Goal: Transaction & Acquisition: Purchase product/service

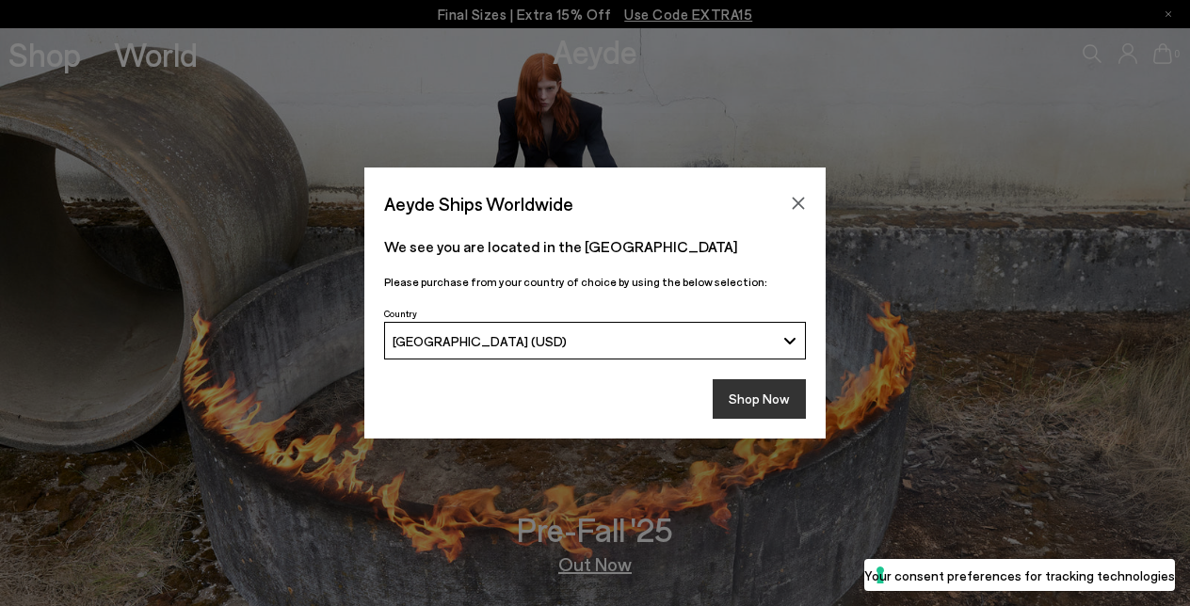
click at [760, 406] on button "Shop Now" at bounding box center [758, 399] width 93 height 40
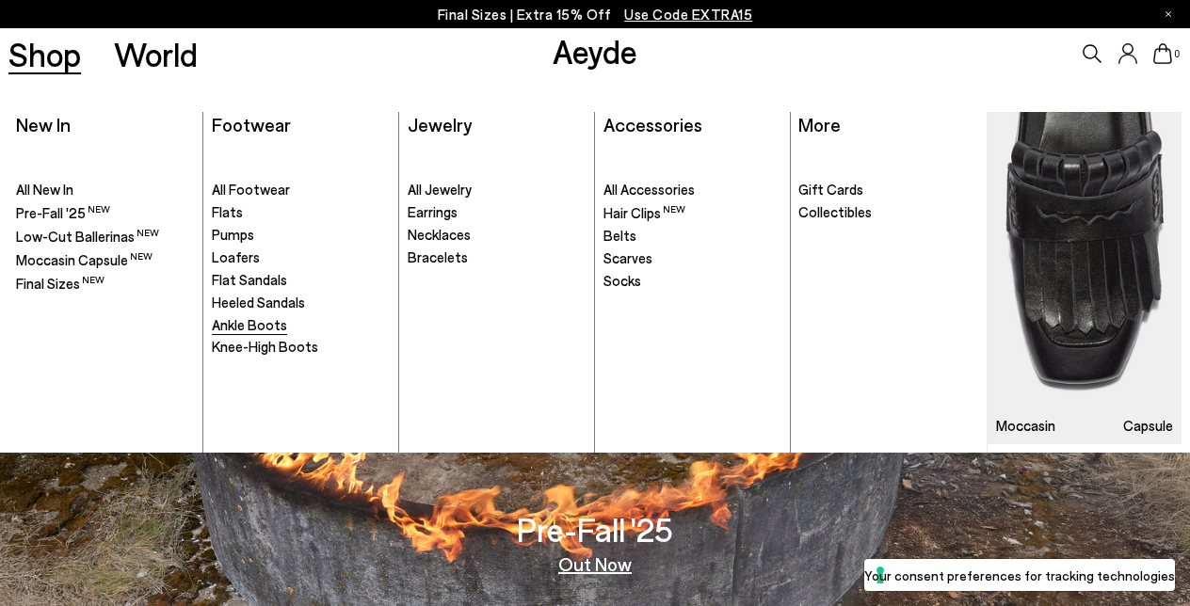
click at [240, 316] on span "Ankle Boots" at bounding box center [249, 324] width 75 height 17
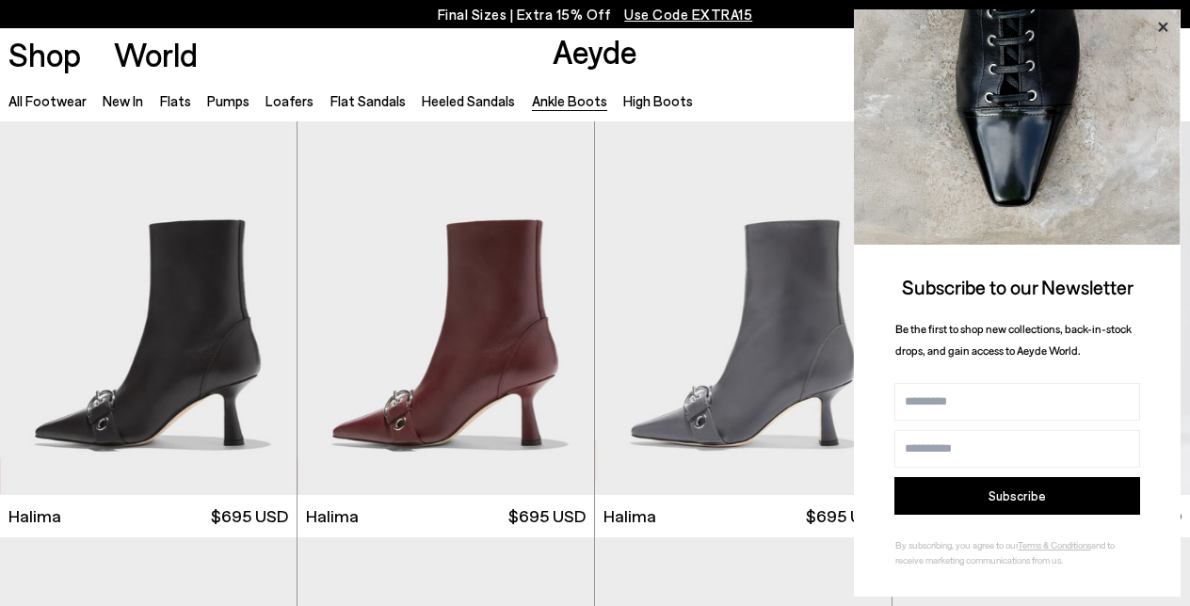
click at [1163, 23] on icon at bounding box center [1162, 27] width 24 height 24
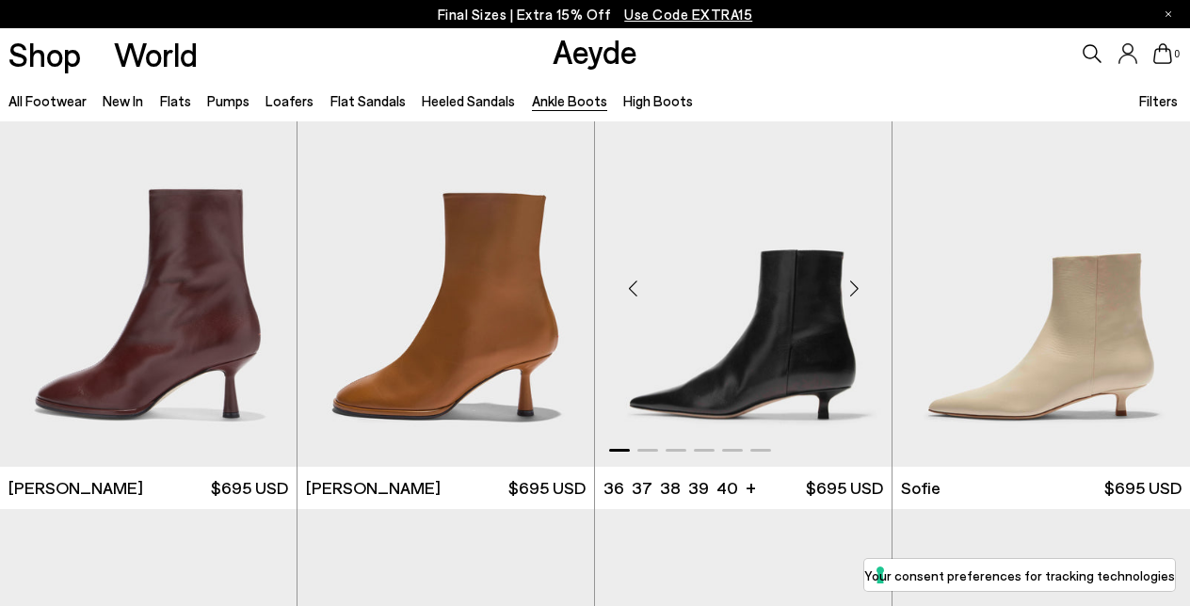
scroll to position [1281, 0]
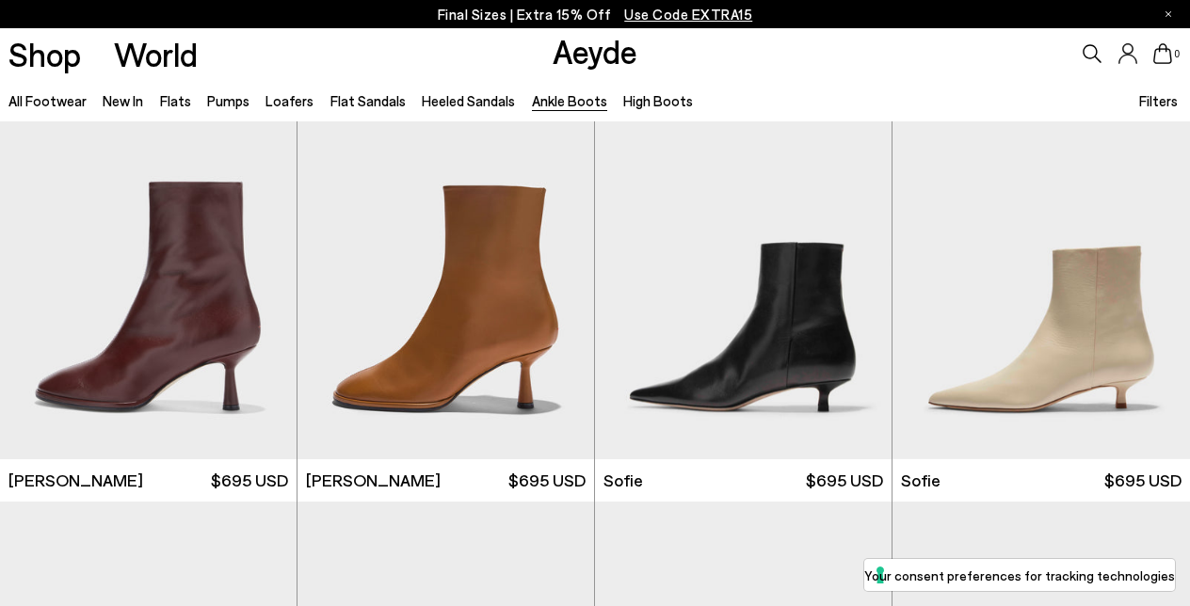
click at [975, 576] on label "Your consent preferences for tracking technologies" at bounding box center [1019, 576] width 311 height 20
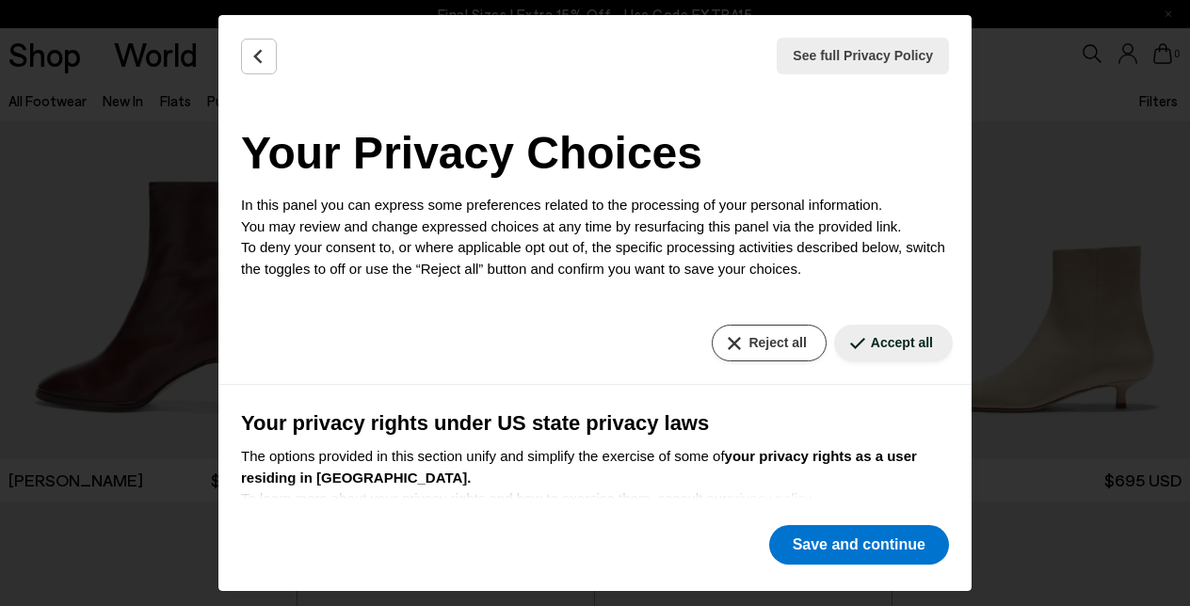
click at [791, 347] on button "Reject all" at bounding box center [768, 343] width 114 height 37
click at [749, 343] on button "Reject all" at bounding box center [768, 343] width 114 height 37
click at [835, 544] on button "Save and continue" at bounding box center [859, 545] width 180 height 40
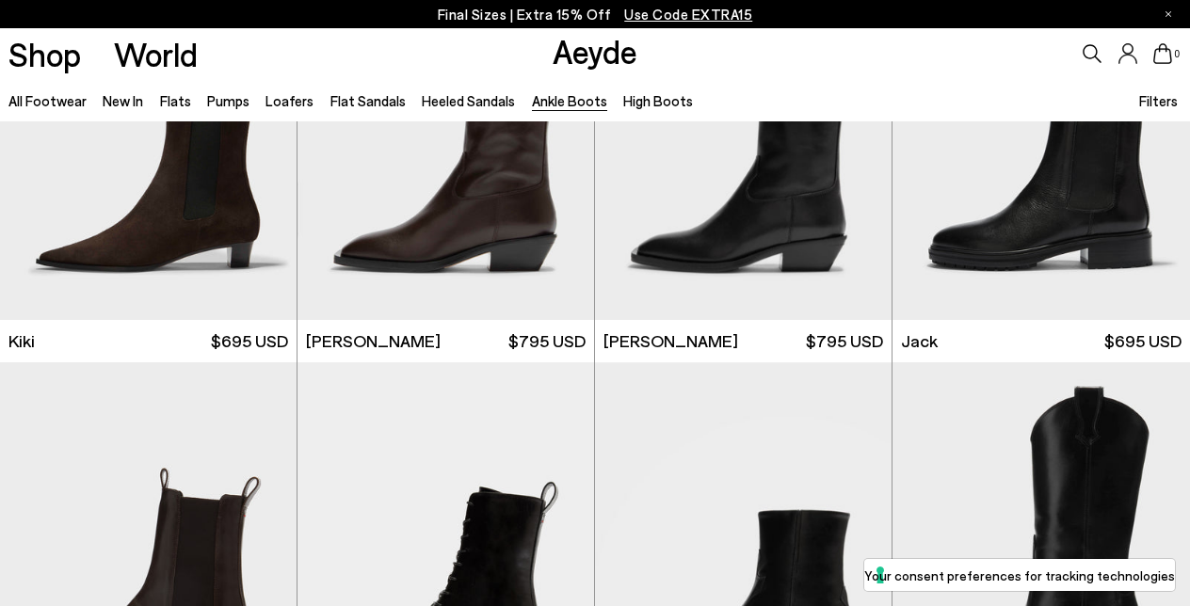
scroll to position [2657, 0]
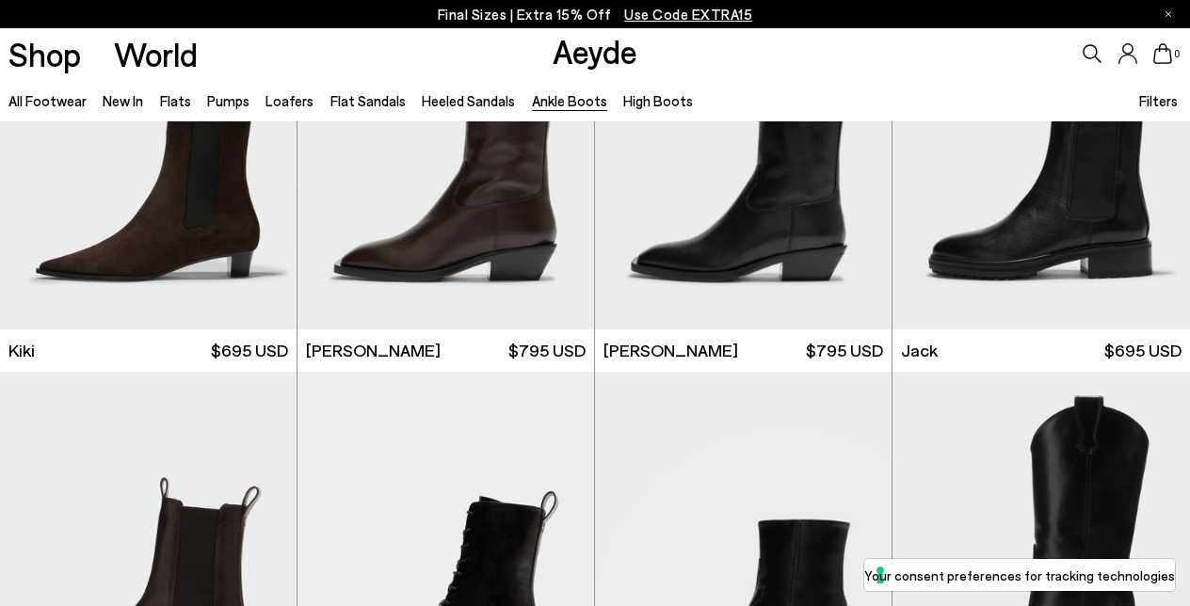
click at [567, 15] on p "Final Sizes | Extra 15% Off Use Code EXTRA15" at bounding box center [595, 15] width 315 height 24
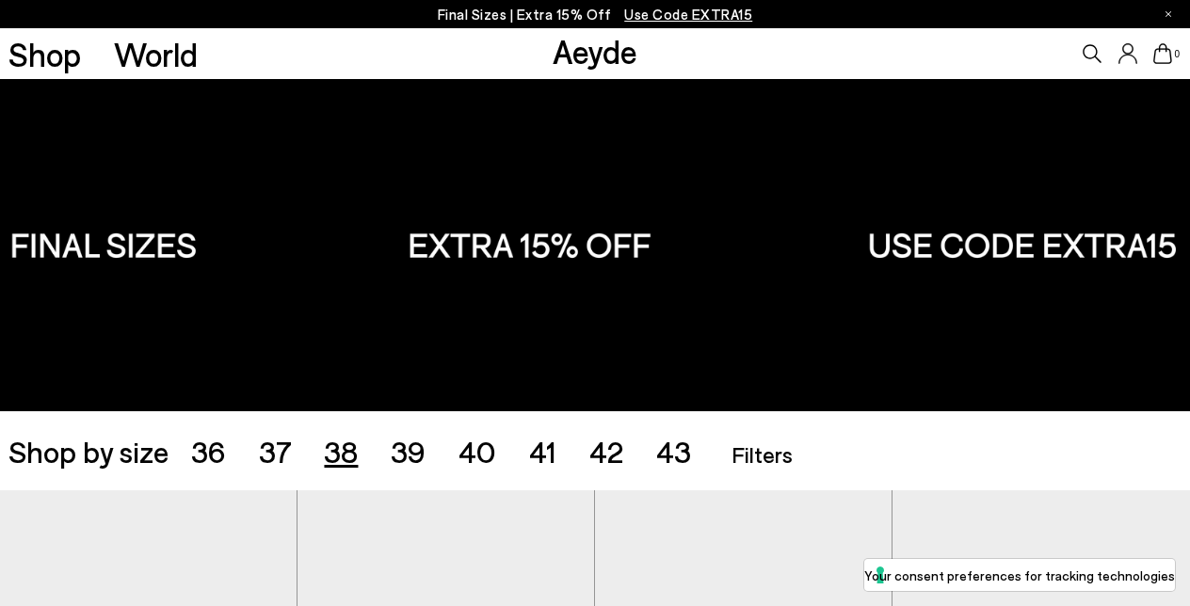
click at [334, 452] on span "38" at bounding box center [341, 451] width 34 height 36
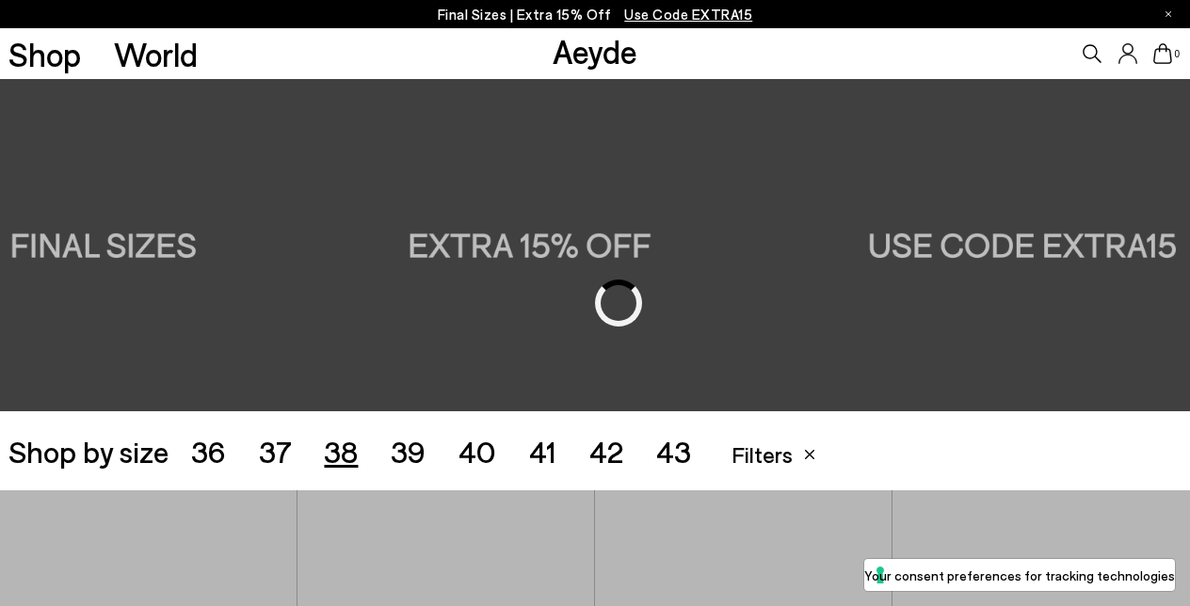
scroll to position [331, 0]
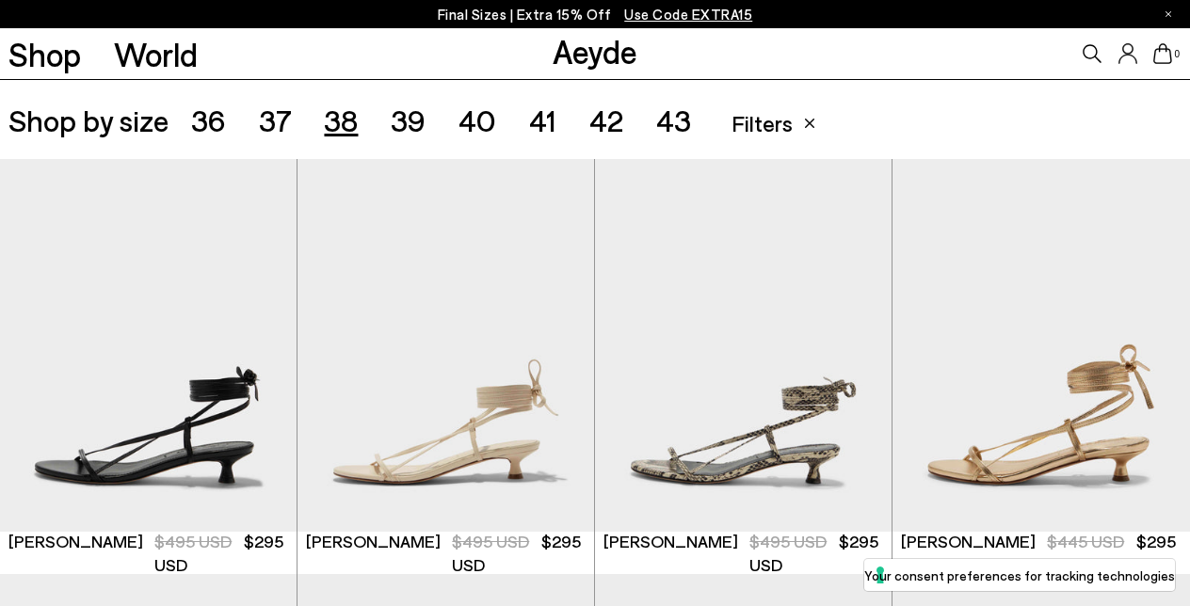
click at [772, 128] on span "Filters" at bounding box center [761, 122] width 61 height 27
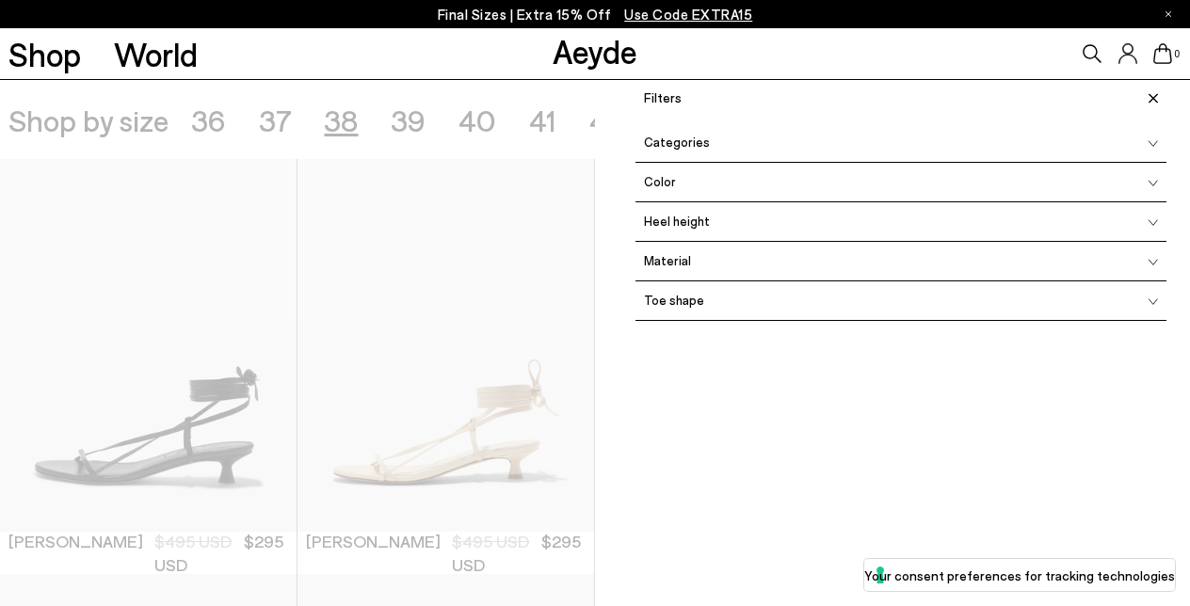
click at [693, 139] on span "Categories" at bounding box center [672, 142] width 74 height 12
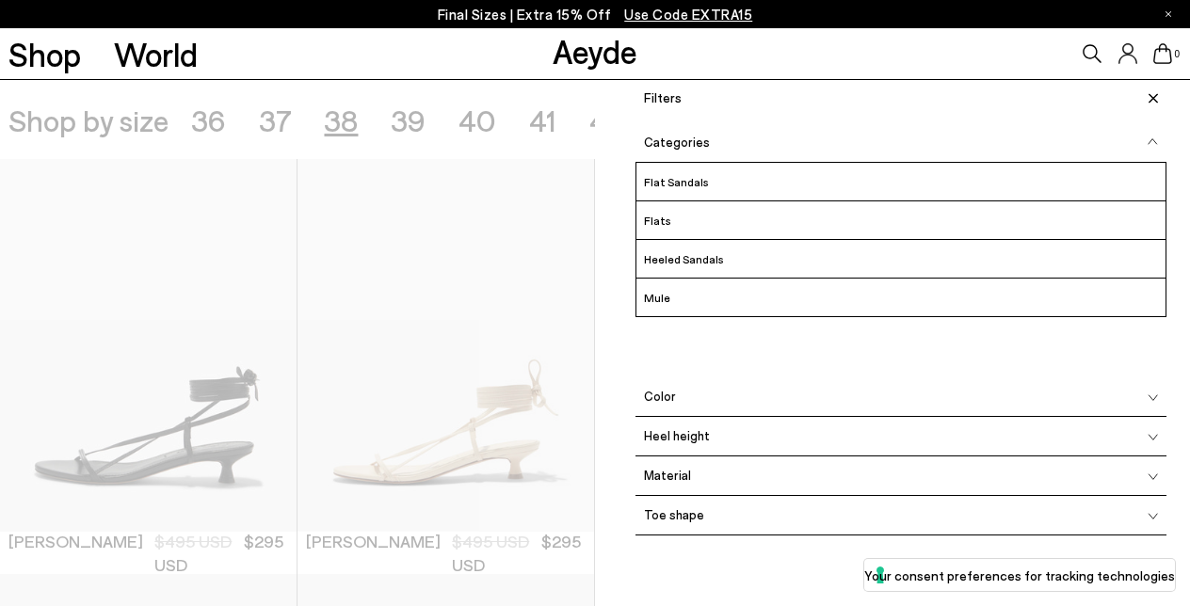
click at [696, 348] on div "Categories Flat Sandals Flats Heeled Sandals Mule" at bounding box center [900, 250] width 531 height 254
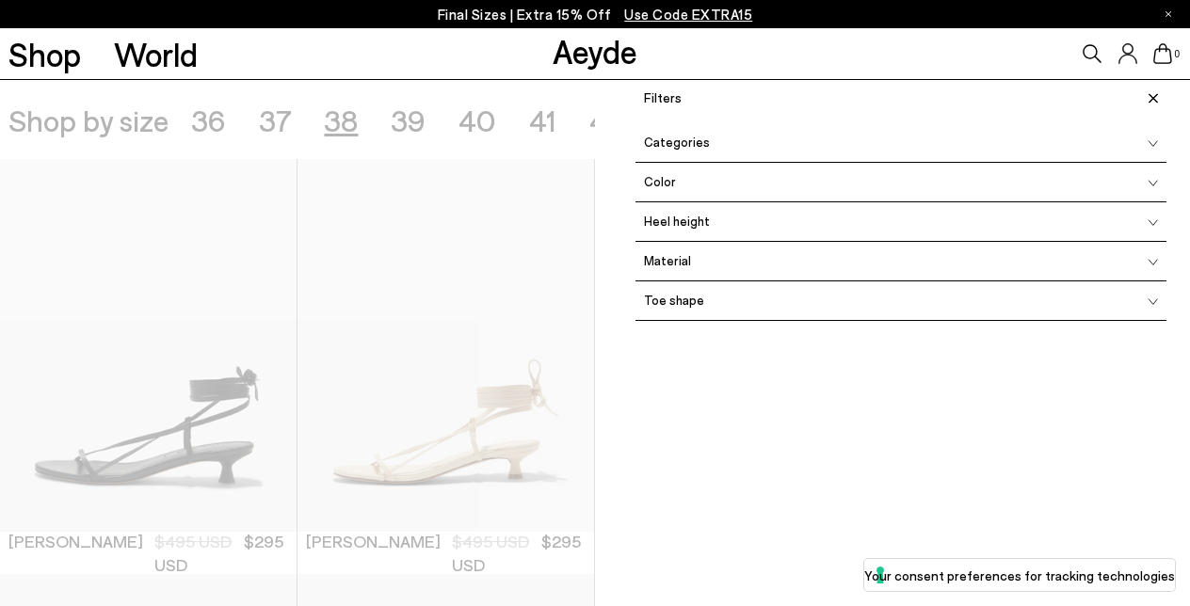
click at [1158, 93] on span at bounding box center [1150, 97] width 32 height 33
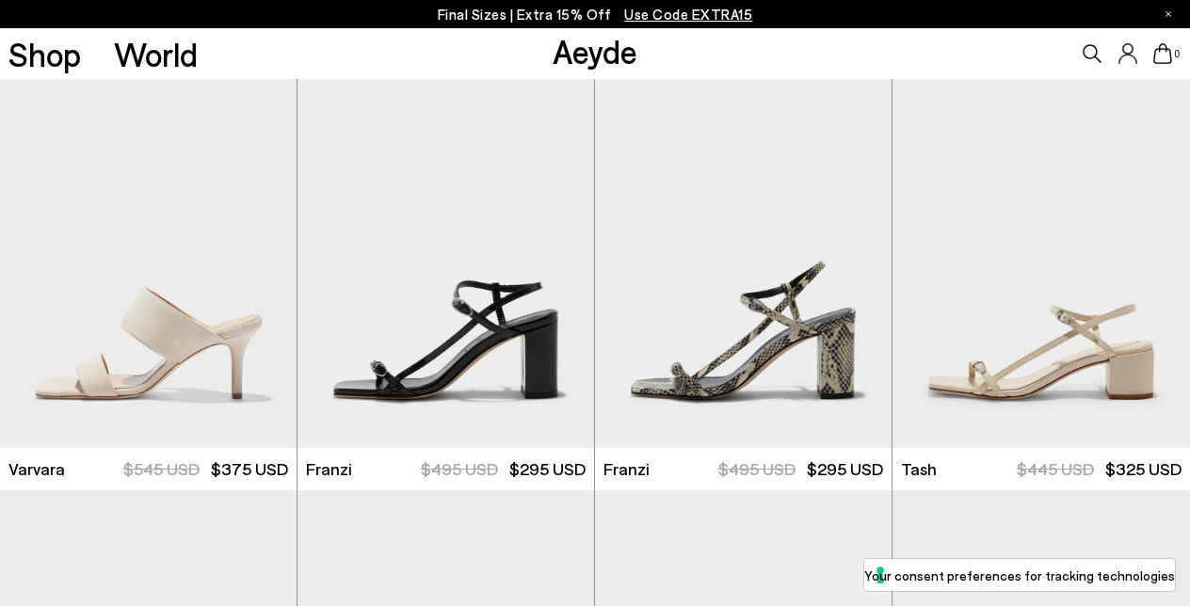
scroll to position [2912, 0]
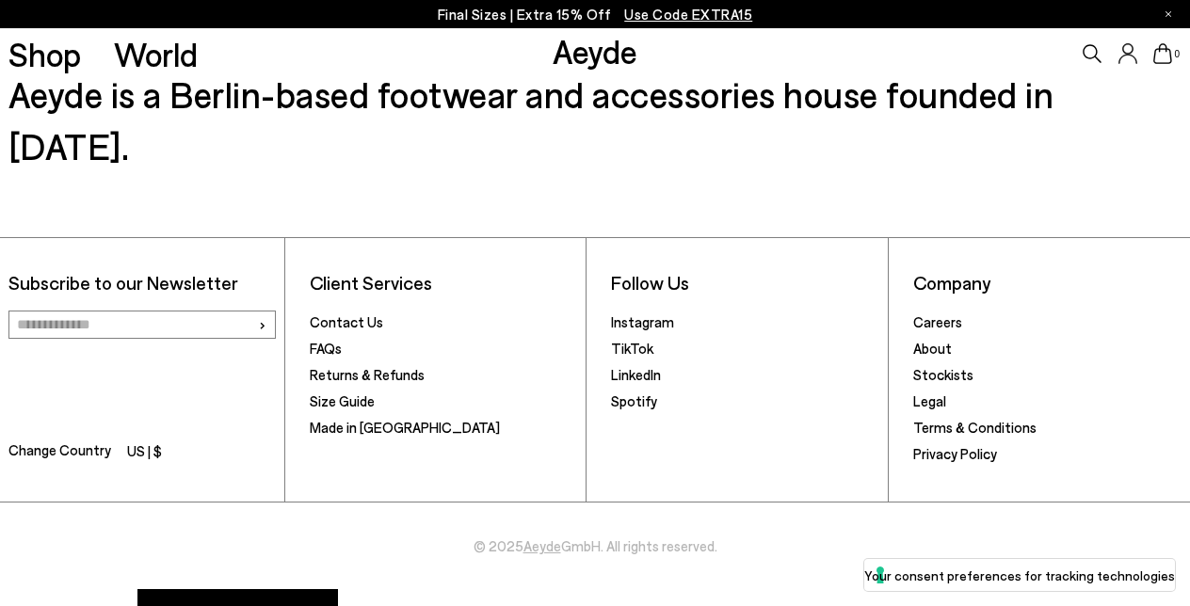
scroll to position [6334, 0]
